Goal: Task Accomplishment & Management: Manage account settings

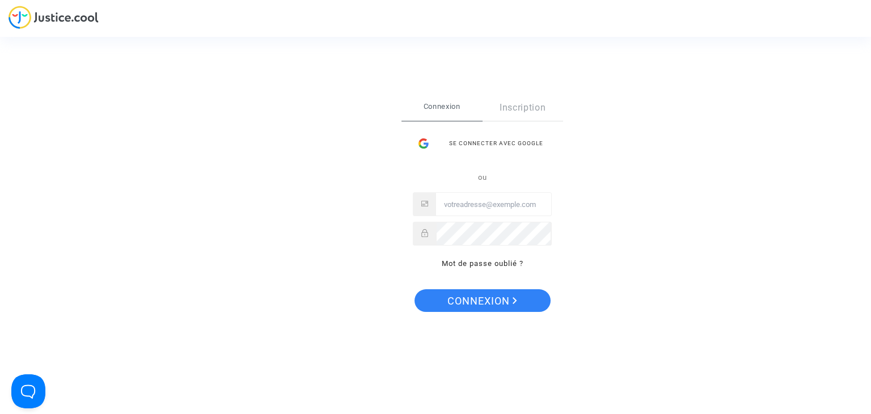
click at [483, 198] on input "Email" at bounding box center [493, 204] width 115 height 23
type input "cr.dispute@finnair.com"
click at [503, 302] on span "Connexion" at bounding box center [482, 301] width 70 height 24
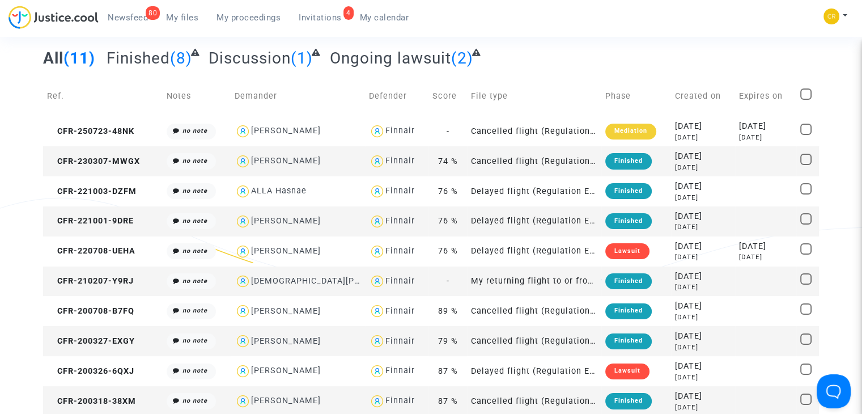
scroll to position [57, 0]
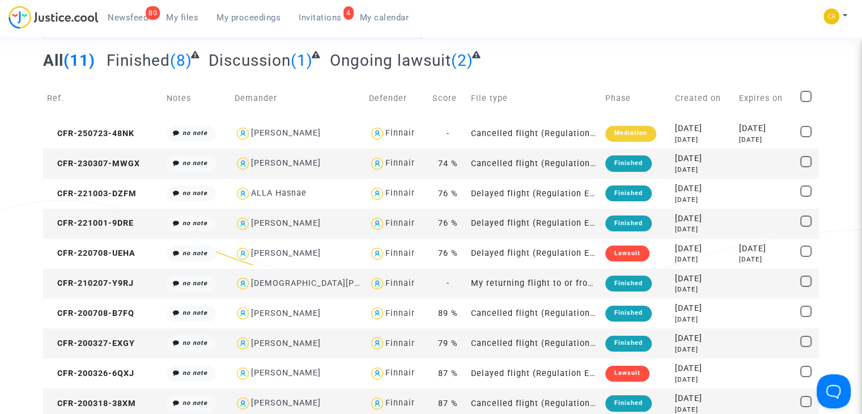
click at [313, 19] on span "Invitations" at bounding box center [320, 17] width 43 height 10
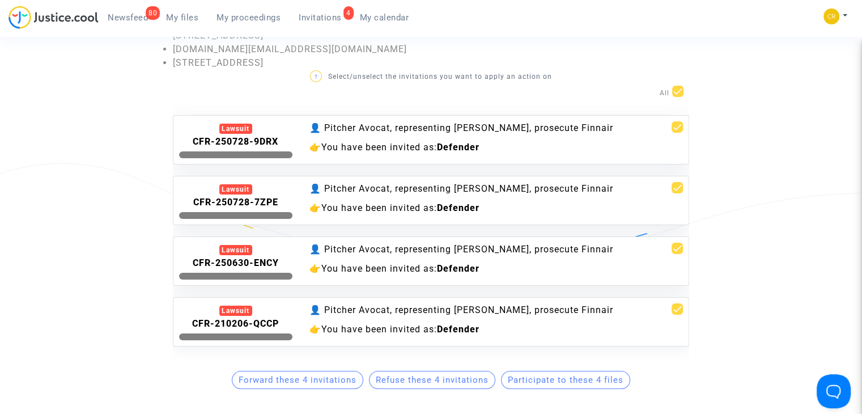
scroll to position [113, 0]
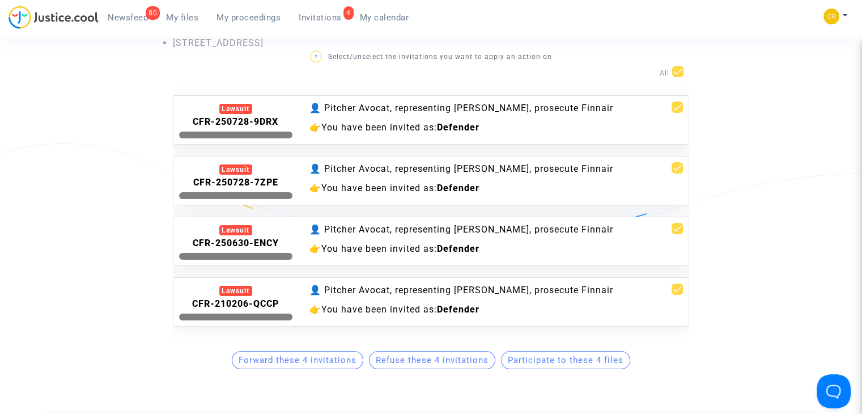
click at [440, 313] on b "Defender" at bounding box center [458, 309] width 43 height 11
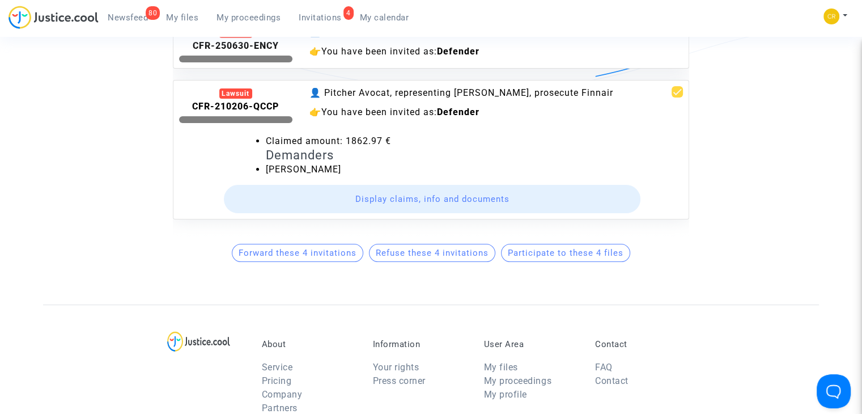
scroll to position [283, 0]
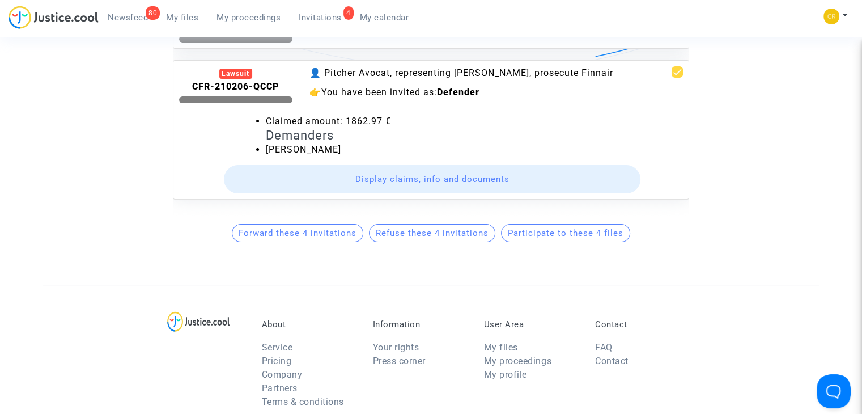
click at [490, 169] on button "Display claims, info and documents" at bounding box center [432, 179] width 417 height 28
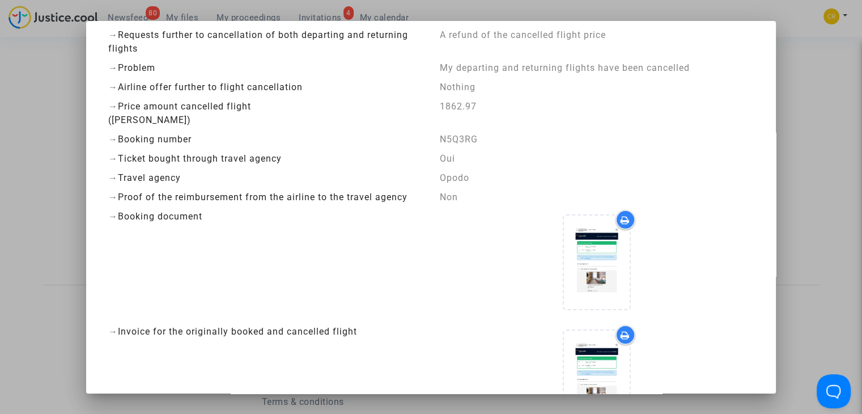
scroll to position [0, 0]
